Goal: Obtain resource: Download file/media

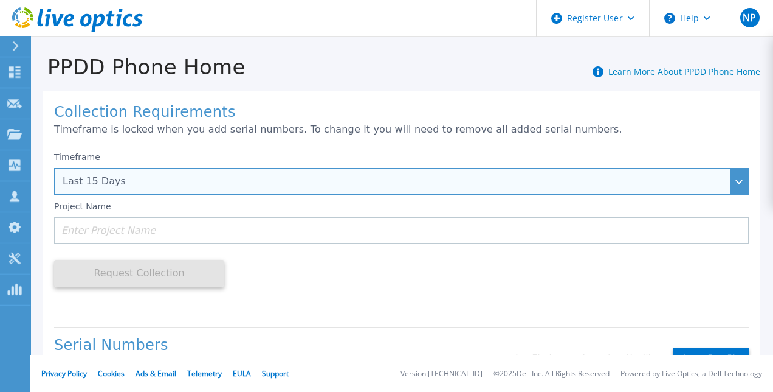
click at [129, 188] on div "Last 15 Days" at bounding box center [402, 181] width 696 height 27
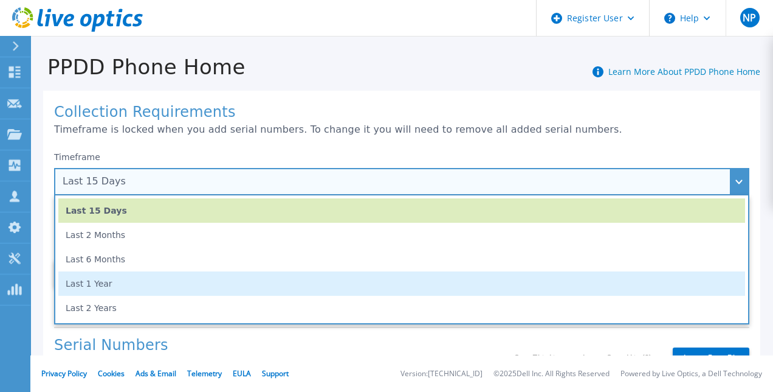
click at [110, 286] on li "Last 1 Year" at bounding box center [401, 283] width 687 height 24
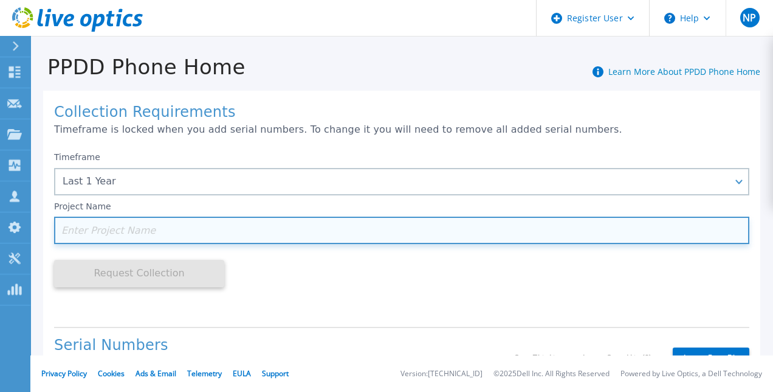
click at [271, 227] on input at bounding box center [402, 229] width 696 height 27
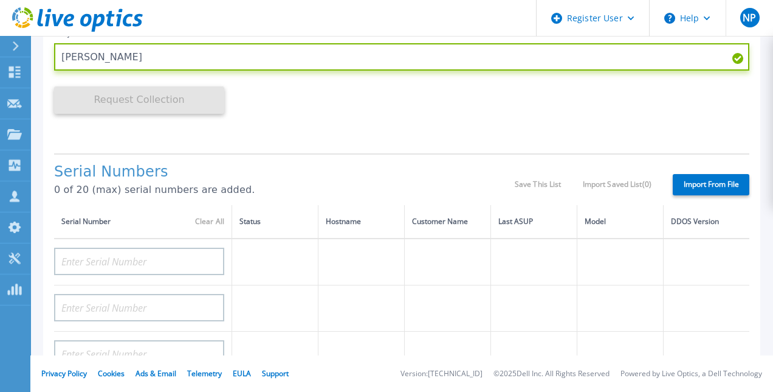
scroll to position [176, 0]
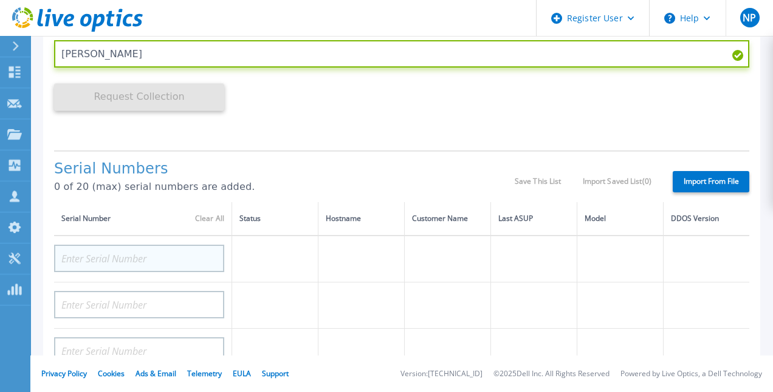
type input "[PERSON_NAME]"
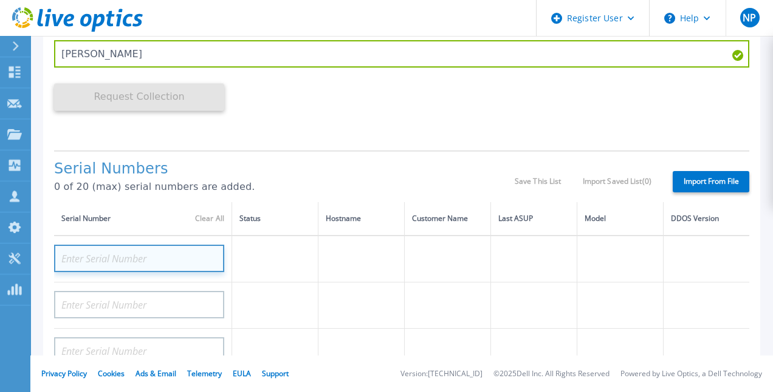
click at [111, 251] on input at bounding box center [139, 257] width 170 height 27
paste input "DE411225184913"
type input "DE411225184913"
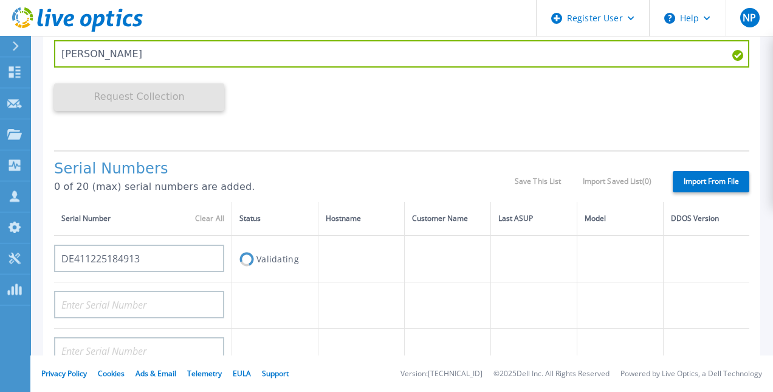
click at [349, 89] on div "Timeframe Last 1 Year Project Name [PERSON_NAME] Request Collection This might …" at bounding box center [402, 54] width 696 height 171
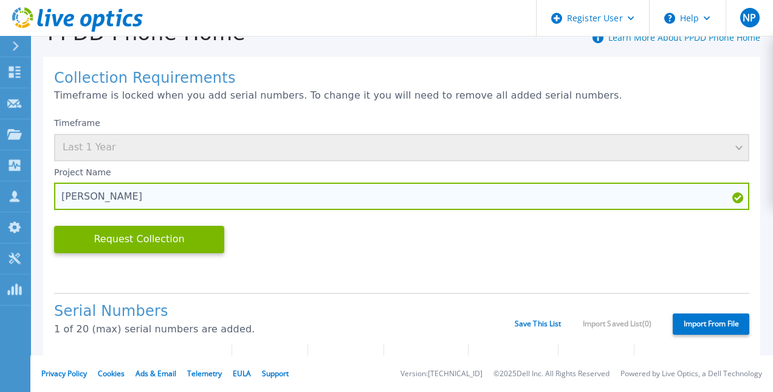
scroll to position [33, 0]
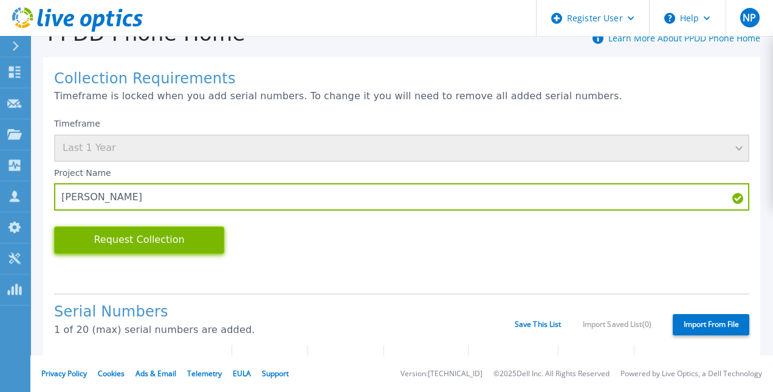
click at [158, 235] on button "Request Collection" at bounding box center [139, 239] width 170 height 27
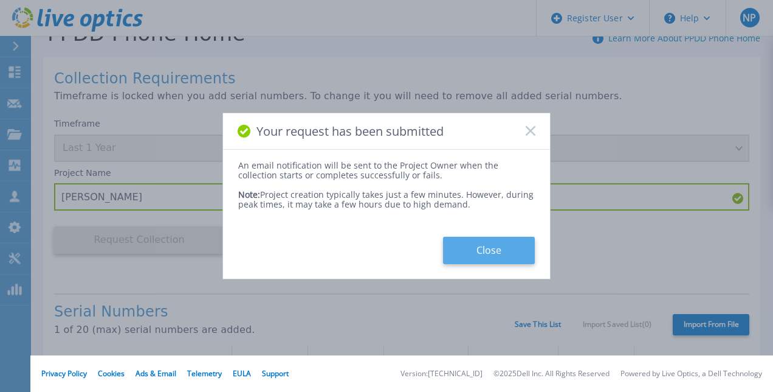
click at [503, 257] on button "Close" at bounding box center [489, 250] width 92 height 27
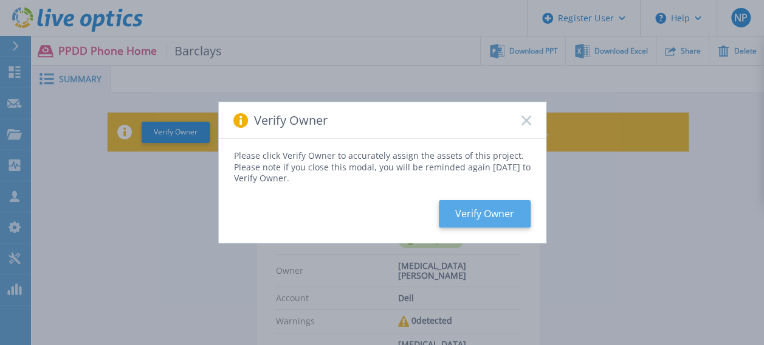
click at [500, 209] on button "Verify Owner" at bounding box center [485, 213] width 92 height 27
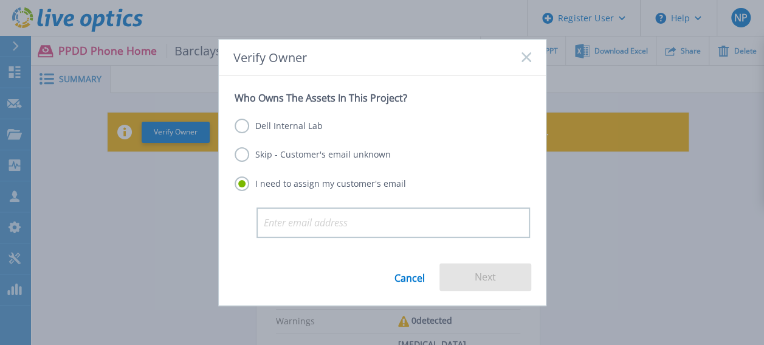
click at [274, 125] on label "Dell Internal Lab" at bounding box center [279, 126] width 88 height 15
click at [0, 0] on input "Dell Internal Lab" at bounding box center [0, 0] width 0 height 0
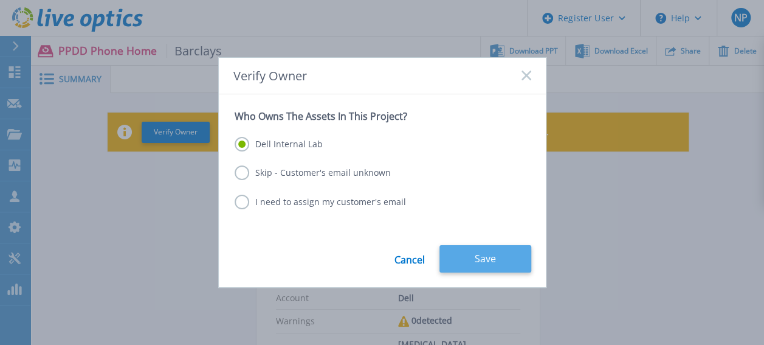
click at [484, 253] on button "Save" at bounding box center [486, 258] width 92 height 27
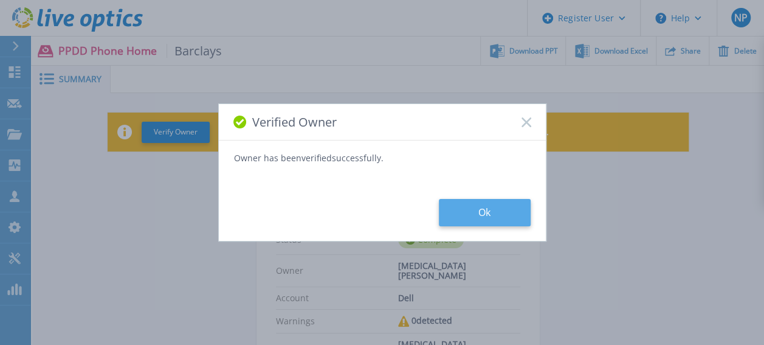
click at [466, 202] on button "Ok" at bounding box center [485, 212] width 92 height 27
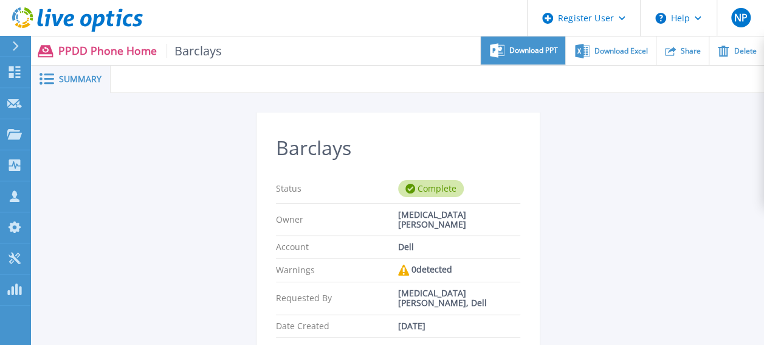
click at [537, 54] on span "Download PPT" at bounding box center [534, 50] width 49 height 7
